Goal: Task Accomplishment & Management: Complete application form

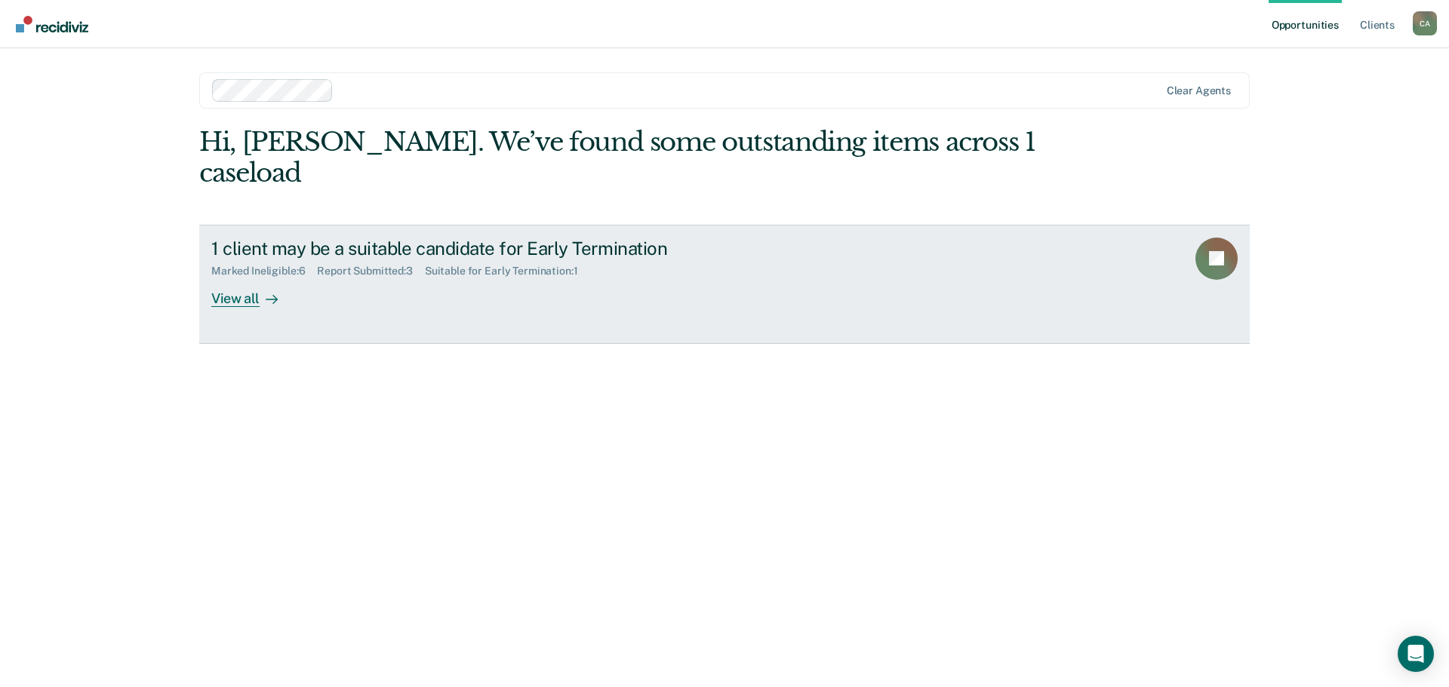
click at [239, 297] on div "View all" at bounding box center [253, 292] width 85 height 29
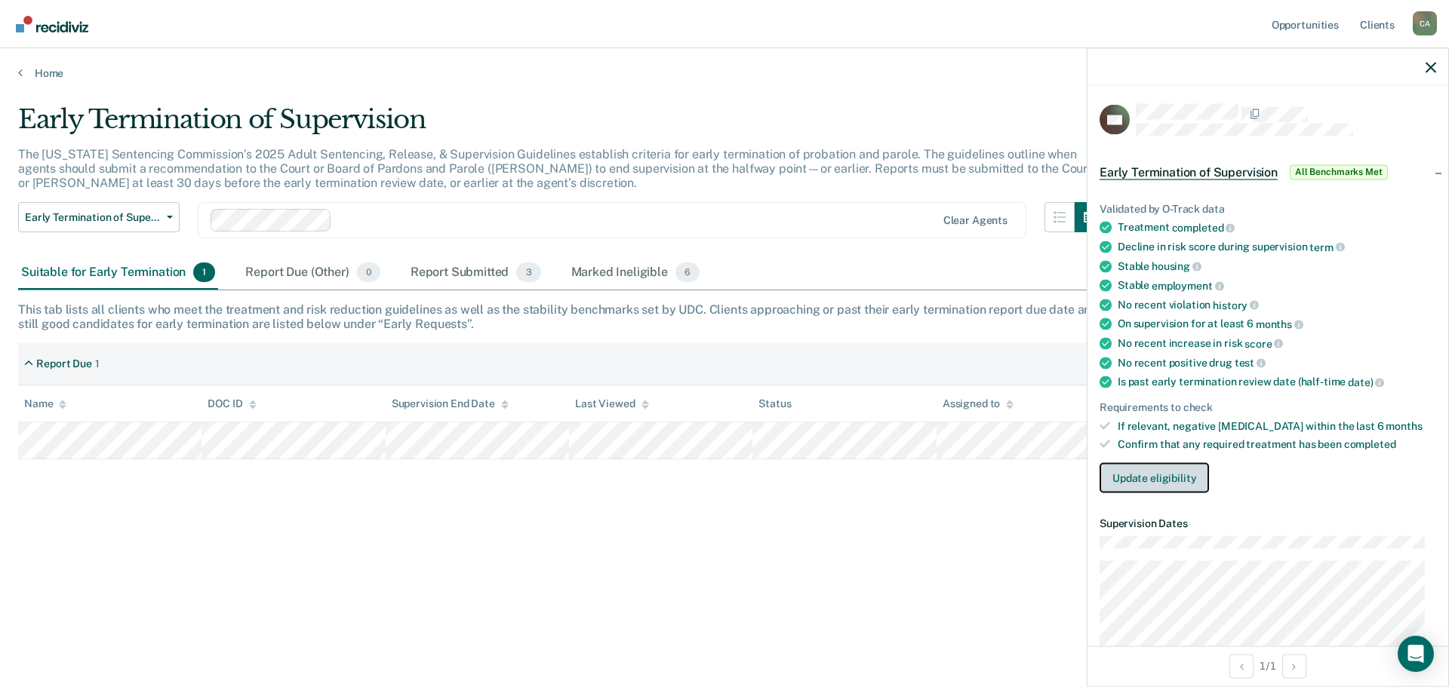
click at [1179, 471] on button "Update eligibility" at bounding box center [1153, 478] width 109 height 30
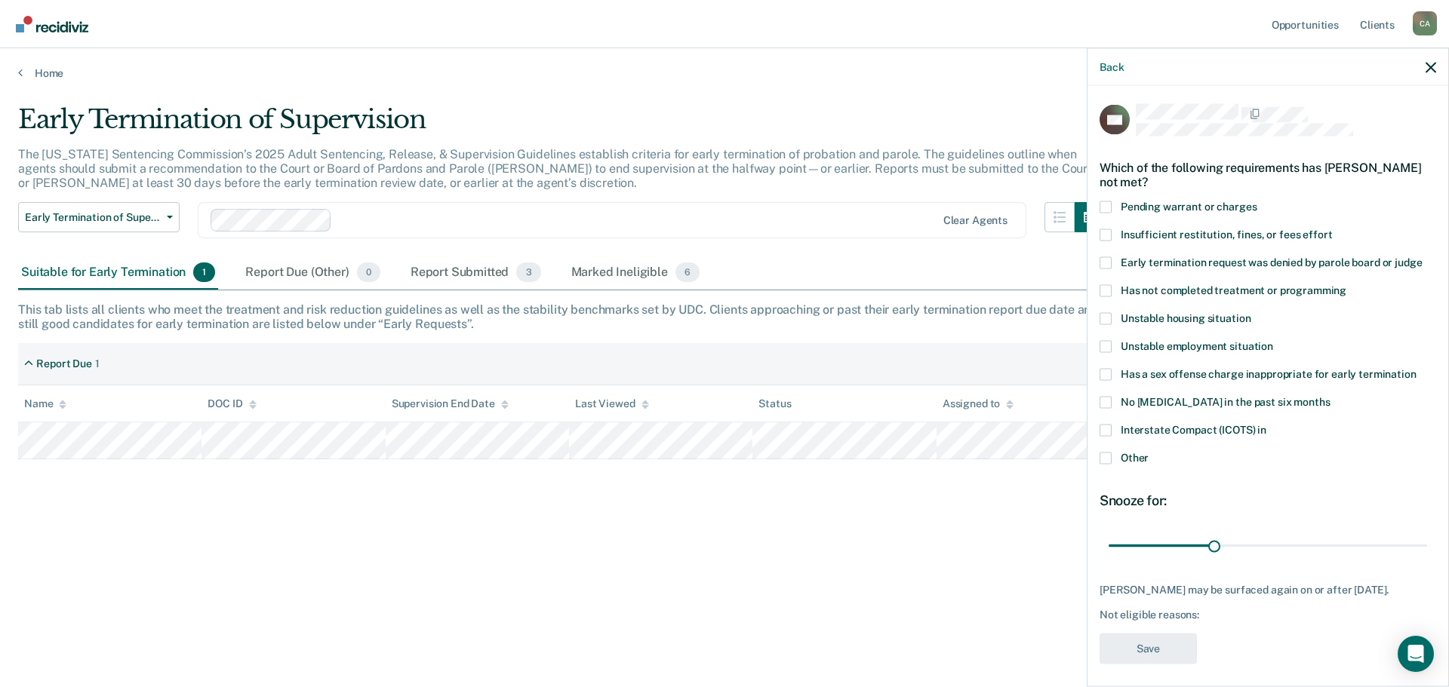
click at [1105, 462] on span at bounding box center [1105, 458] width 12 height 12
click at [1148, 452] on input "Other" at bounding box center [1148, 452] width 0 height 0
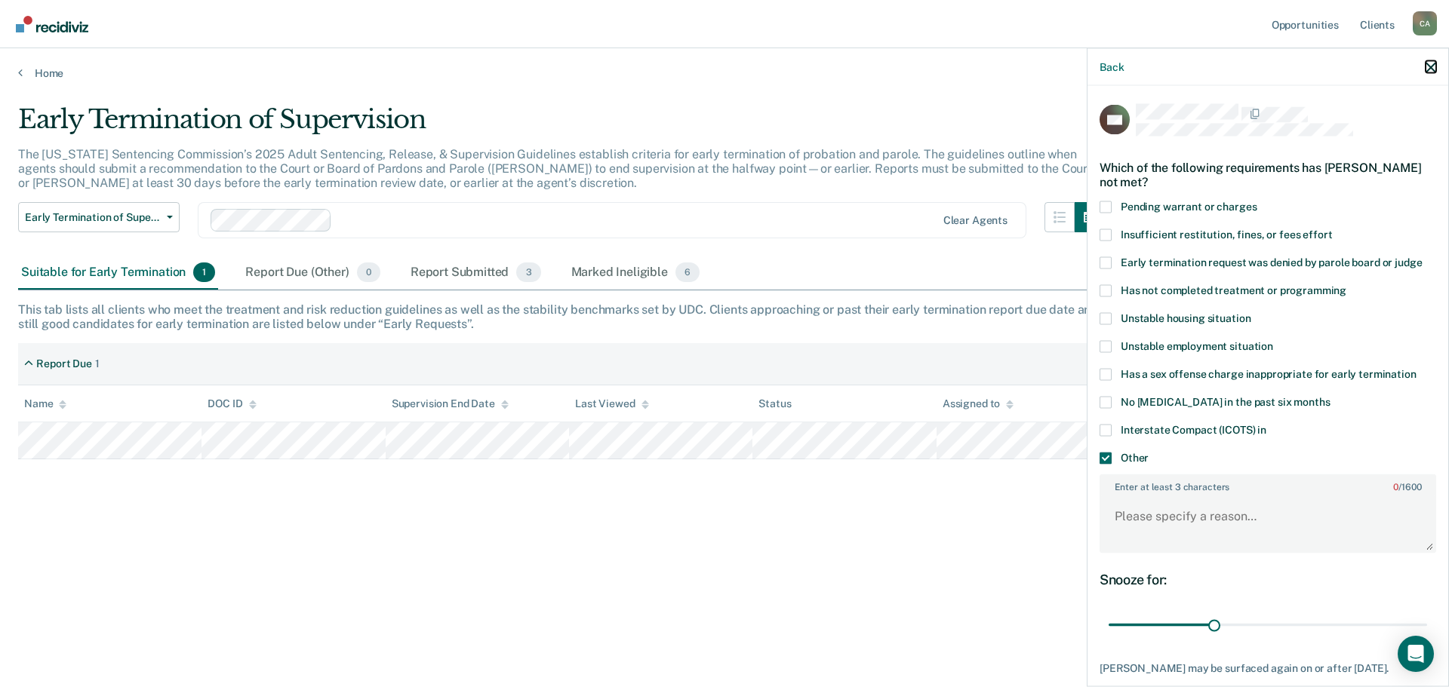
click at [1429, 65] on icon "button" at bounding box center [1430, 67] width 11 height 11
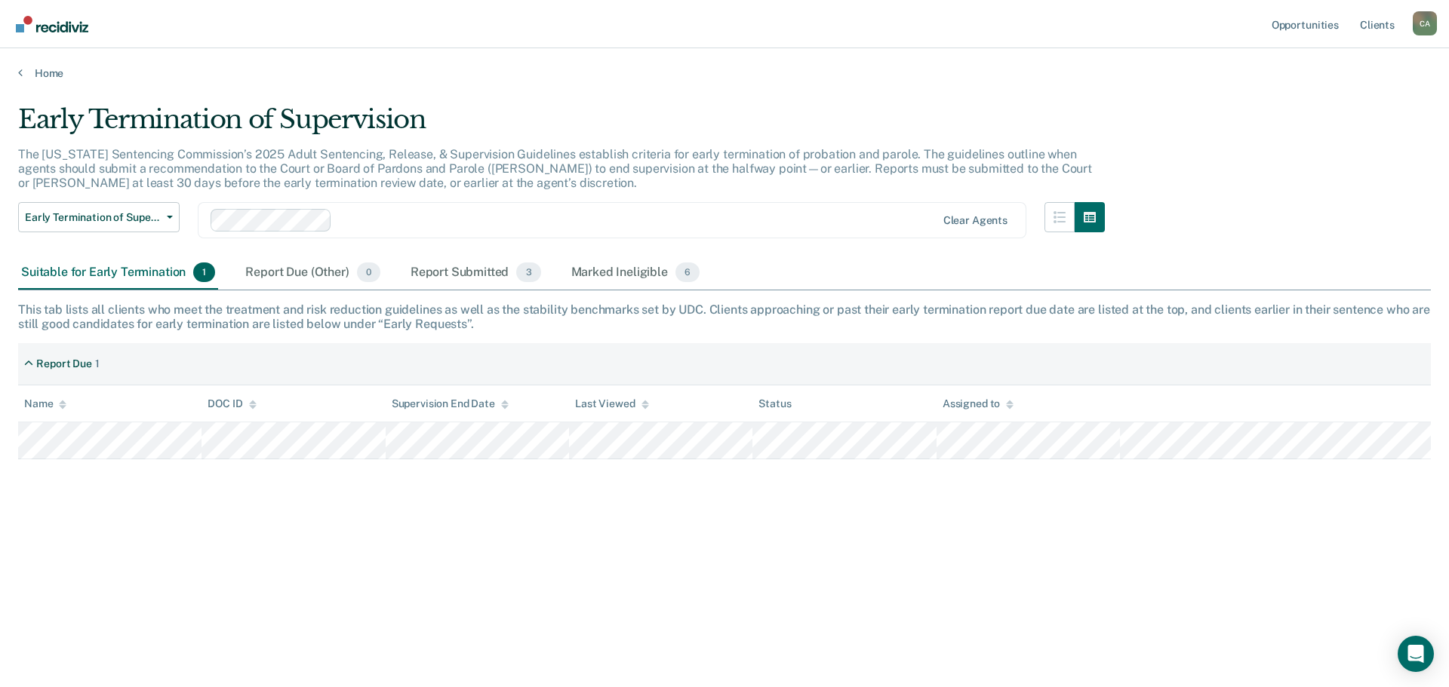
click at [728, 119] on div "Early Termination of Supervision" at bounding box center [561, 125] width 1086 height 43
click at [446, 268] on div "Report Submitted 3" at bounding box center [475, 273] width 137 height 33
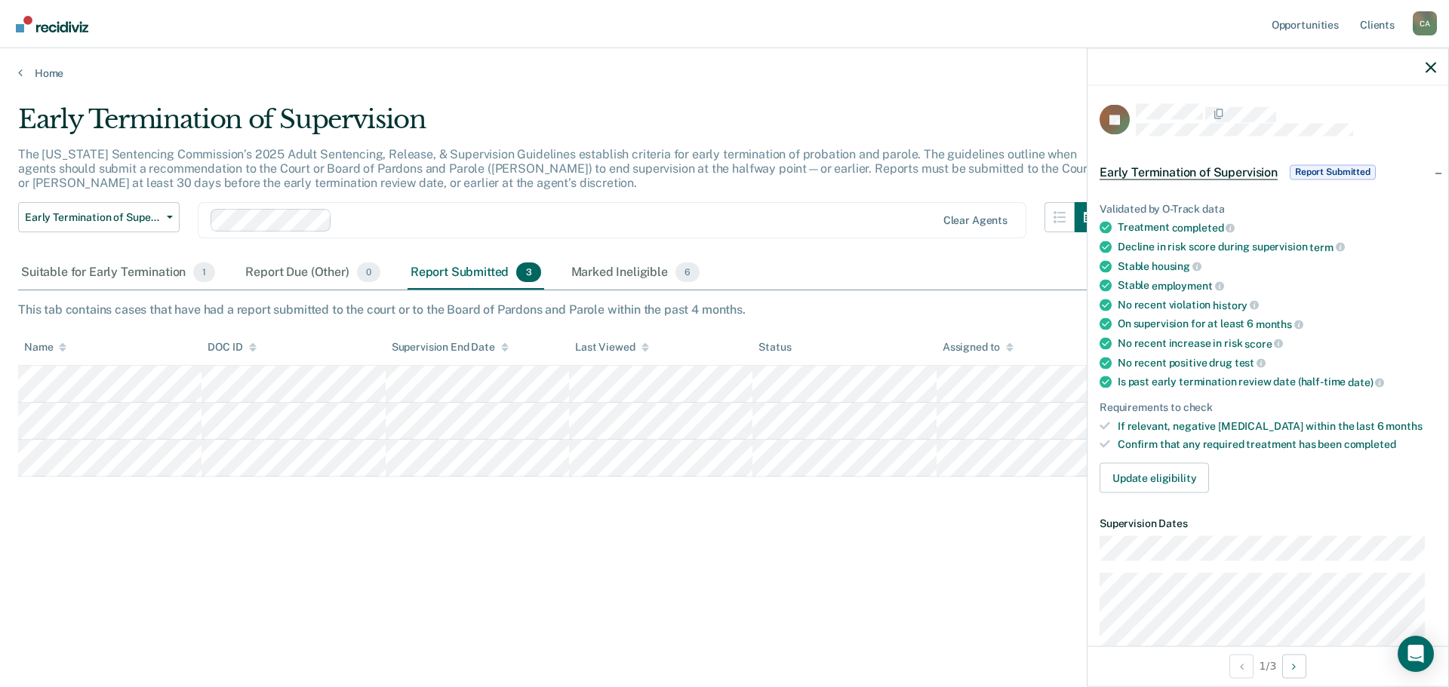
click at [752, 540] on div "Early Termination of Supervision The [US_STATE] Sentencing Commission’s 2025 Ad…" at bounding box center [724, 339] width 1412 height 470
click at [1431, 69] on icon "button" at bounding box center [1430, 67] width 11 height 11
